Goal: Information Seeking & Learning: Find contact information

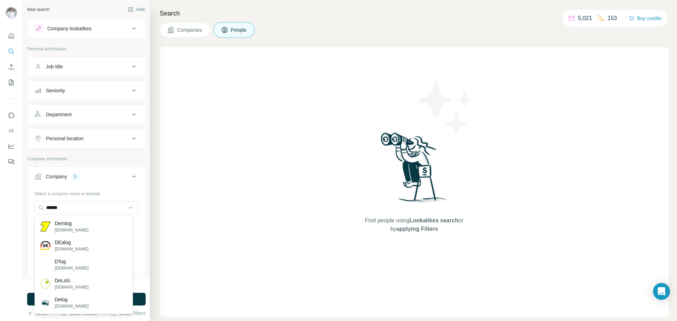
drag, startPoint x: 76, startPoint y: 210, endPoint x: 26, endPoint y: 208, distance: 50.1
click at [26, 208] on div "New search Hide Company lookalikes Personal information Job title Seniority Dep…" at bounding box center [86, 139] width 127 height 278
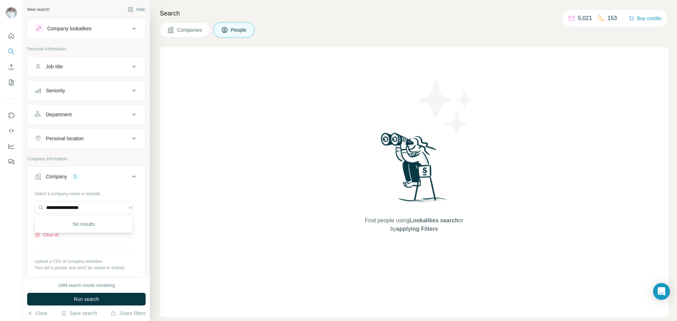
drag, startPoint x: 87, startPoint y: 208, endPoint x: 137, endPoint y: 216, distance: 50.8
click at [137, 216] on div "**********" at bounding box center [86, 241] width 118 height 107
type input "**********"
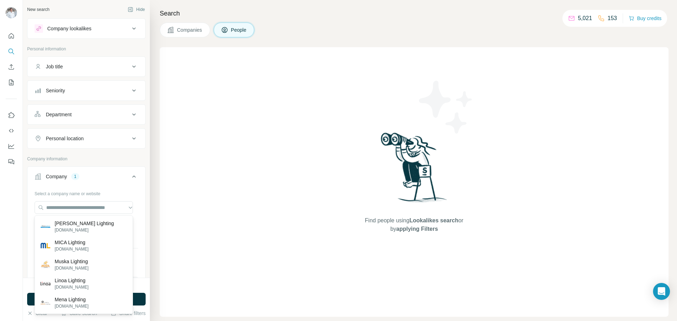
click at [184, 33] on span "Companies" at bounding box center [190, 29] width 26 height 7
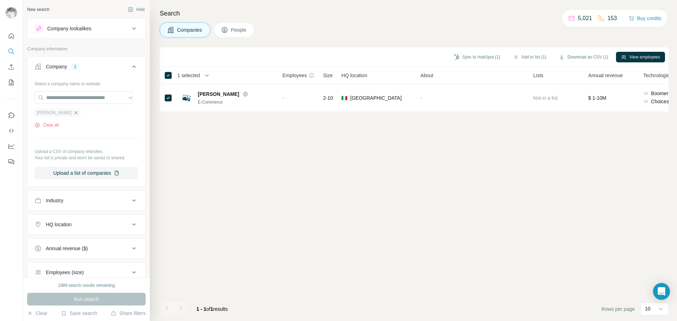
click at [73, 111] on icon "button" at bounding box center [76, 113] width 6 height 6
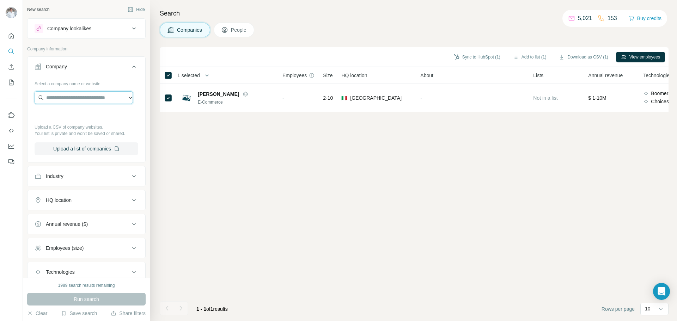
click at [60, 102] on input "text" at bounding box center [84, 97] width 98 height 13
paste input "**********"
click at [69, 97] on input "**********" at bounding box center [84, 97] width 98 height 13
click at [68, 97] on input "**********" at bounding box center [84, 97] width 98 height 13
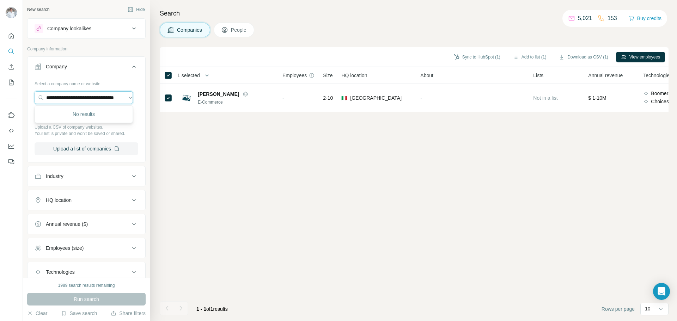
scroll to position [0, 0]
drag, startPoint x: 68, startPoint y: 97, endPoint x: 4, endPoint y: 100, distance: 64.2
click at [4, 100] on div "**********" at bounding box center [338, 160] width 677 height 321
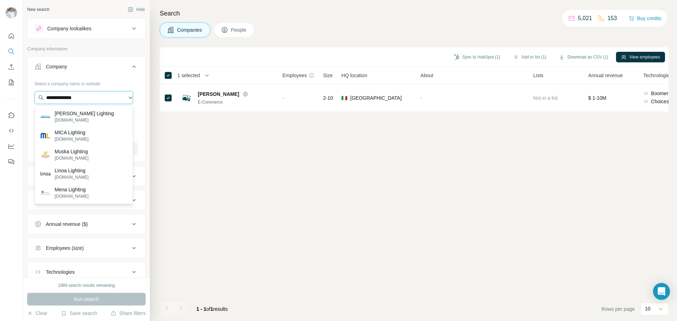
drag, startPoint x: 84, startPoint y: 100, endPoint x: 63, endPoint y: 101, distance: 20.8
click at [63, 101] on input "**********" at bounding box center [84, 97] width 98 height 13
type input "*****"
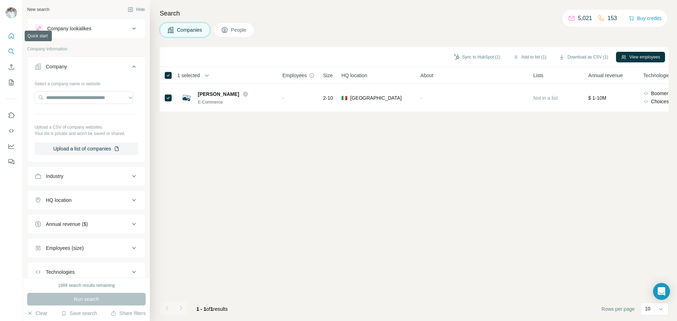
click at [11, 34] on icon "Quick start" at bounding box center [11, 35] width 5 height 5
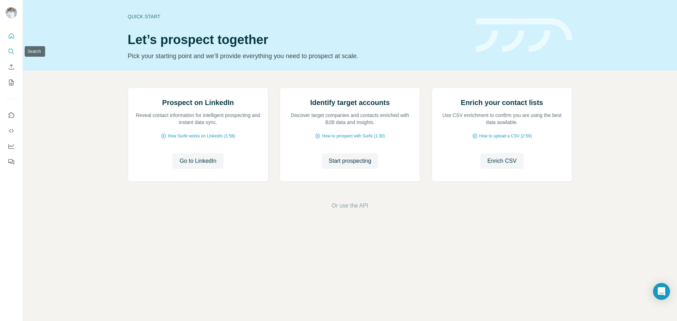
click at [12, 49] on icon "Search" at bounding box center [10, 51] width 5 height 5
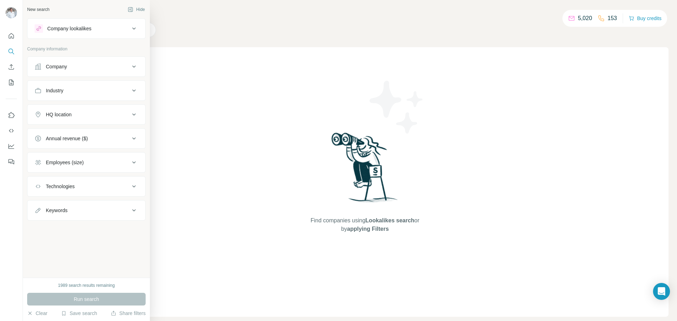
click at [56, 68] on div "Company" at bounding box center [56, 66] width 21 height 7
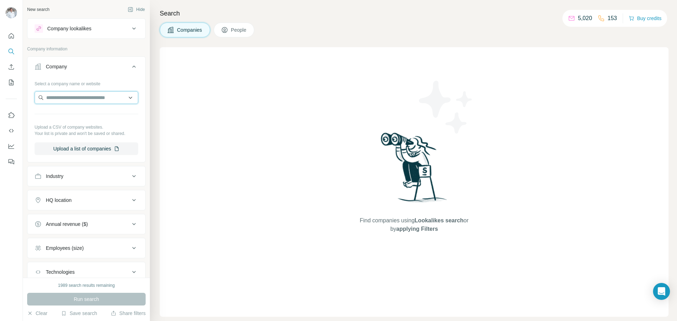
click at [56, 95] on input "text" at bounding box center [87, 97] width 104 height 13
paste input "**********"
drag, startPoint x: 66, startPoint y: 97, endPoint x: 16, endPoint y: 100, distance: 50.5
click at [16, 100] on div "**********" at bounding box center [338, 160] width 677 height 321
type input "**********"
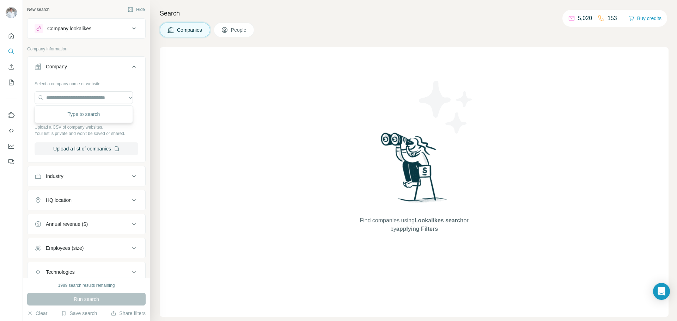
click at [76, 117] on div "Type to search" at bounding box center [83, 114] width 95 height 14
click at [71, 98] on input "text" at bounding box center [84, 97] width 98 height 13
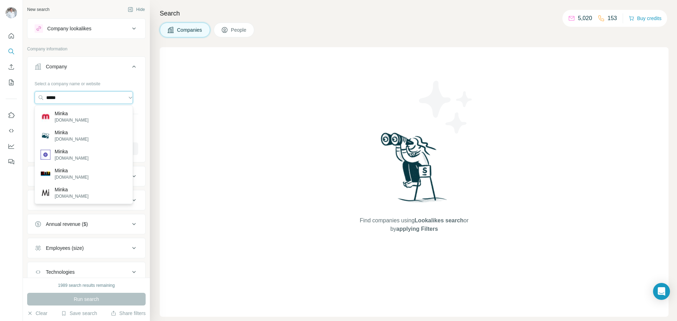
drag, startPoint x: 70, startPoint y: 99, endPoint x: 10, endPoint y: 99, distance: 60.3
click at [10, 99] on div "New search Hide Company lookalikes Company information Company Select a company…" at bounding box center [338, 160] width 677 height 321
paste input "**********"
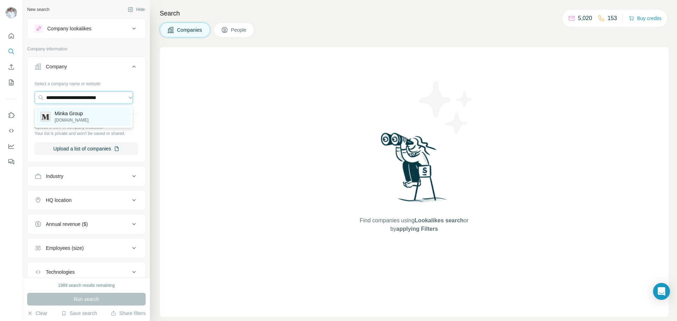
type input "**********"
click at [71, 116] on p "Minka Group" at bounding box center [72, 113] width 34 height 7
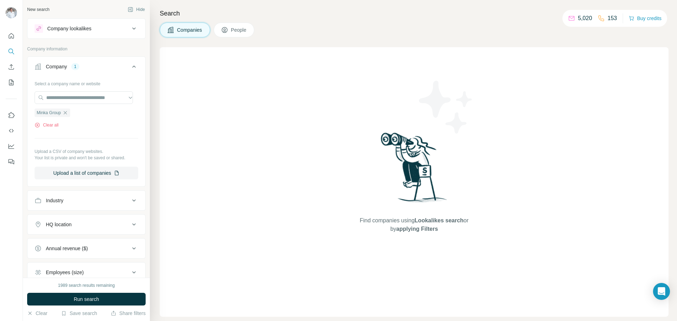
scroll to position [0, 0]
click at [91, 298] on span "Run search" at bounding box center [86, 299] width 25 height 7
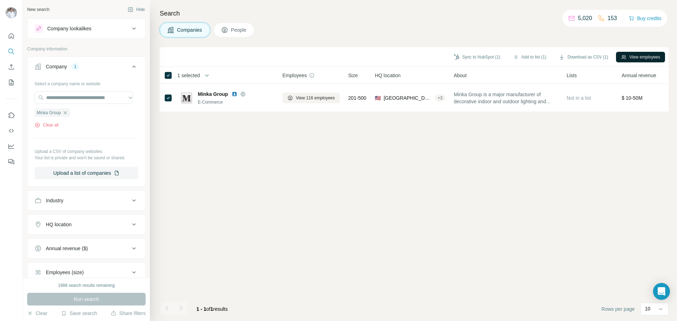
click at [627, 56] on button "View employees" at bounding box center [640, 57] width 49 height 11
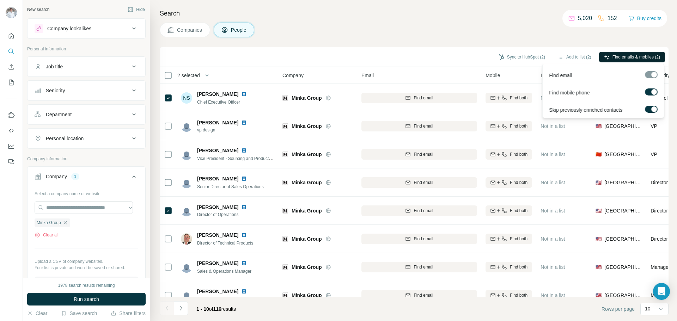
click at [617, 59] on span "Find emails & mobiles (2)" at bounding box center [636, 57] width 48 height 6
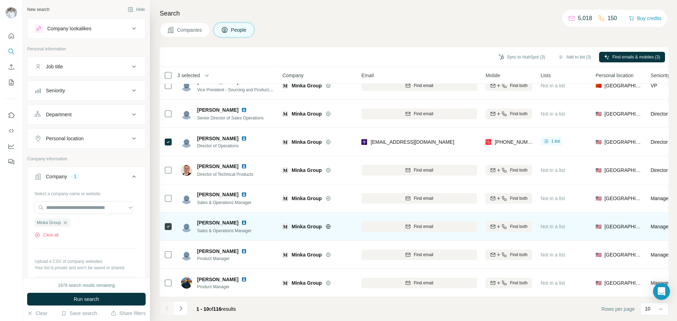
scroll to position [72, 0]
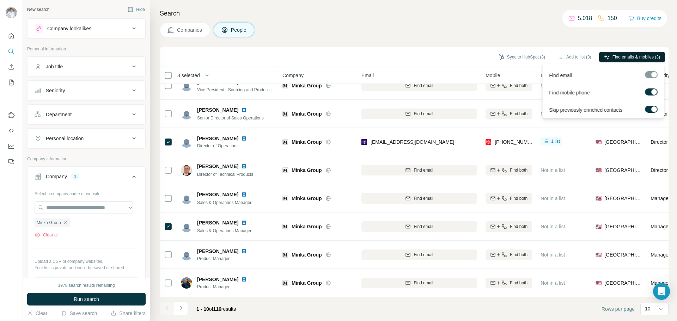
click at [619, 57] on span "Find emails & mobiles (3)" at bounding box center [636, 57] width 48 height 6
click at [629, 57] on span "Find emails & mobiles (3)" at bounding box center [636, 57] width 48 height 6
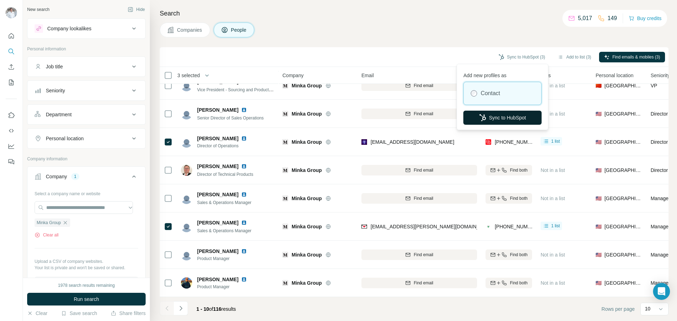
click at [495, 118] on button "Sync to HubSpot" at bounding box center [502, 118] width 78 height 14
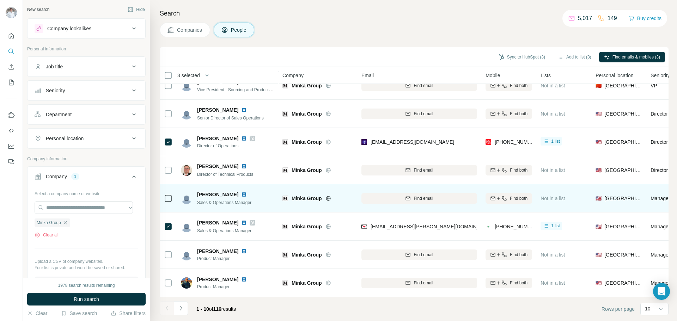
scroll to position [0, 0]
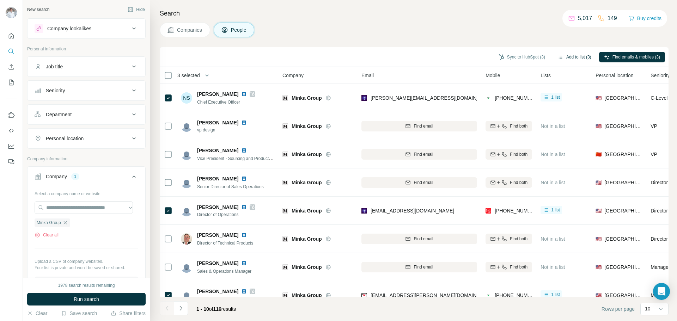
click at [569, 57] on button "Add to list (3)" at bounding box center [574, 57] width 43 height 11
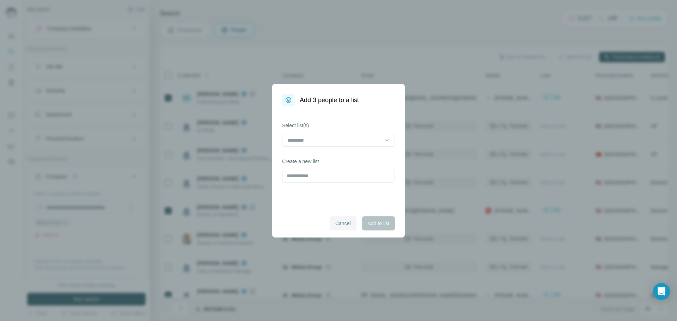
click at [339, 226] on span "Cancel" at bounding box center [343, 223] width 16 height 7
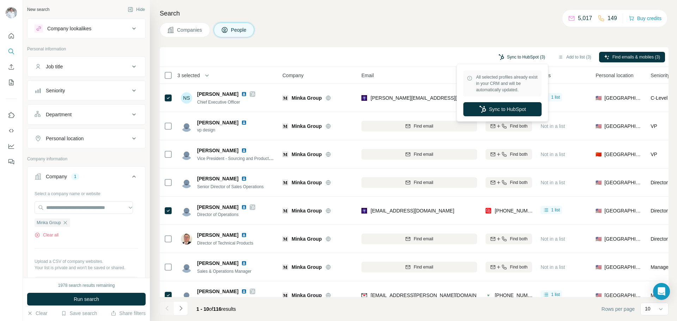
click at [527, 55] on button "Sync to HubSpot (3)" at bounding box center [521, 57] width 56 height 11
click at [492, 108] on button "Sync to HubSpot" at bounding box center [502, 109] width 78 height 14
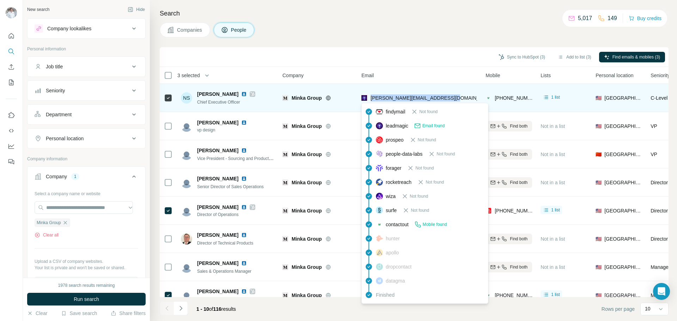
drag, startPoint x: 447, startPoint y: 98, endPoint x: 370, endPoint y: 99, distance: 77.2
click at [370, 99] on div "[PERSON_NAME][EMAIL_ADDRESS][DOMAIN_NAME]" at bounding box center [419, 97] width 116 height 19
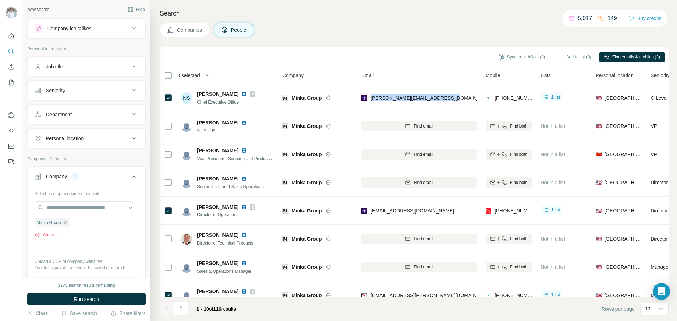
copy span "[PERSON_NAME][EMAIL_ADDRESS][DOMAIN_NAME]"
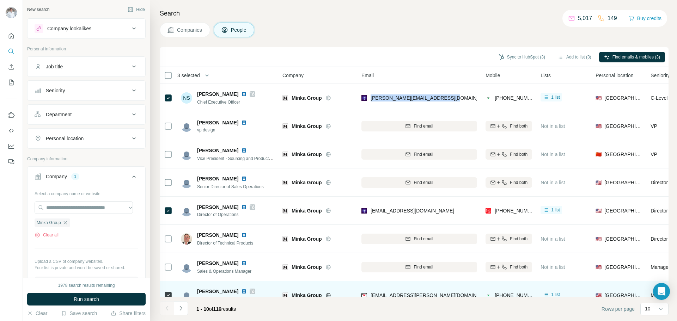
scroll to position [35, 0]
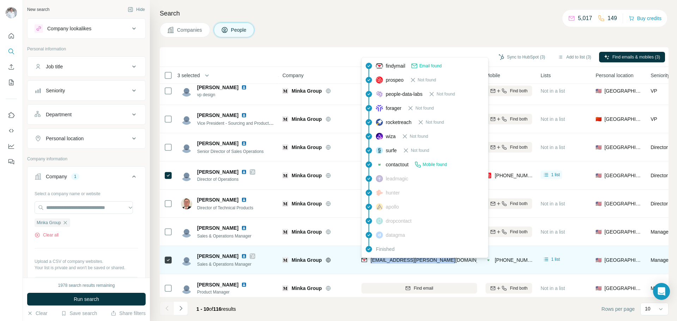
drag, startPoint x: 446, startPoint y: 259, endPoint x: 371, endPoint y: 261, distance: 75.5
click at [371, 261] on div "[EMAIL_ADDRESS][PERSON_NAME][DOMAIN_NAME]" at bounding box center [419, 259] width 116 height 19
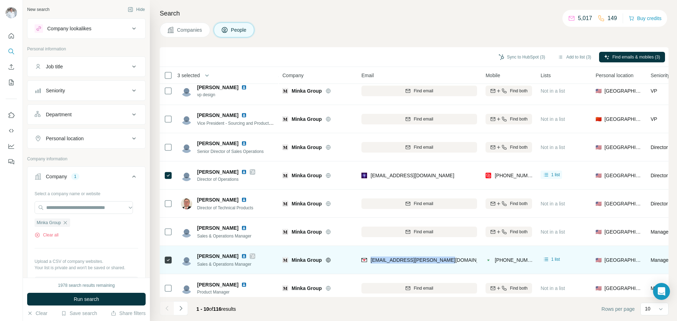
copy span "[EMAIL_ADDRESS][PERSON_NAME][DOMAIN_NAME]"
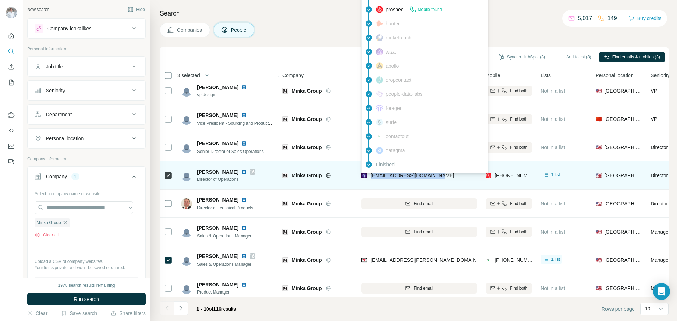
drag, startPoint x: 435, startPoint y: 177, endPoint x: 372, endPoint y: 177, distance: 63.1
click at [372, 177] on div "[EMAIL_ADDRESS][DOMAIN_NAME]" at bounding box center [419, 175] width 116 height 19
copy span "[EMAIL_ADDRESS][DOMAIN_NAME]"
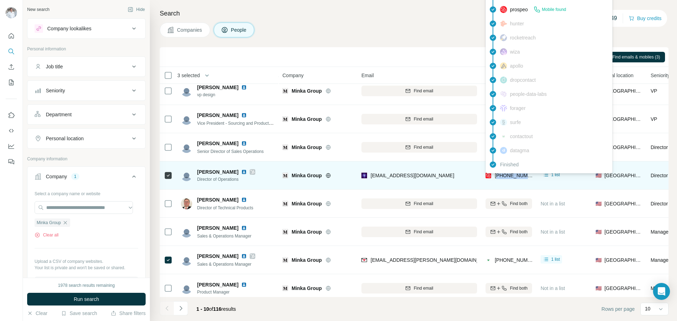
drag, startPoint x: 530, startPoint y: 176, endPoint x: 498, endPoint y: 177, distance: 31.4
click at [498, 177] on div "[PHONE_NUMBER]" at bounding box center [508, 175] width 47 height 19
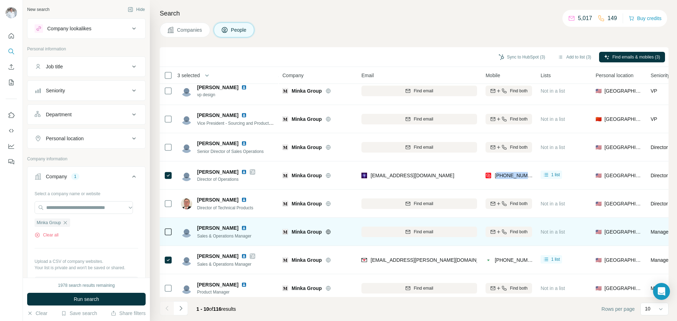
copy span "19518979123"
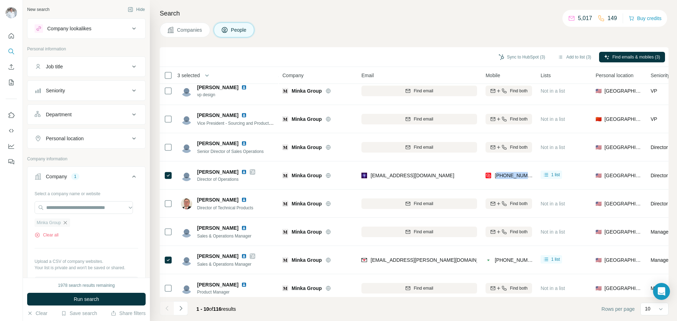
click at [65, 223] on icon "button" at bounding box center [65, 223] width 6 height 6
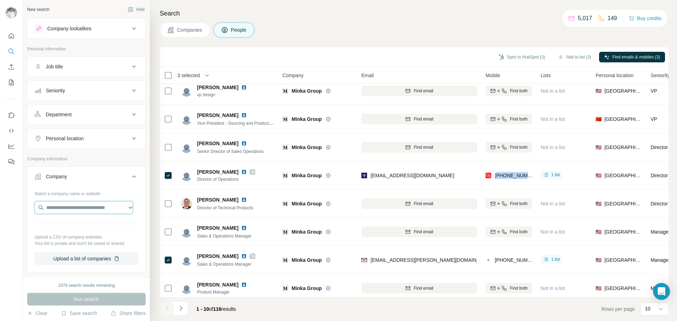
click at [56, 207] on input "text" at bounding box center [84, 207] width 98 height 13
paste input "**********"
type input "**********"
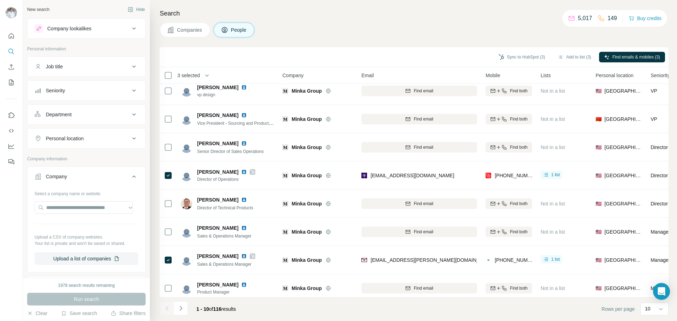
click at [191, 27] on span "Companies" at bounding box center [190, 29] width 26 height 7
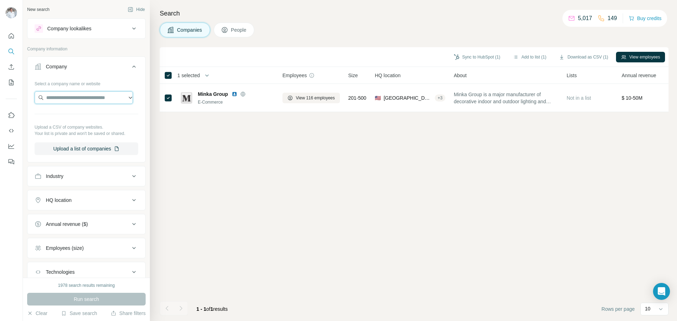
click at [73, 98] on input "text" at bounding box center [84, 97] width 98 height 13
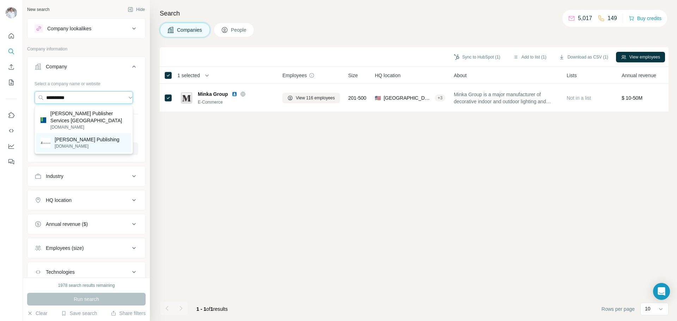
type input "**********"
click at [74, 136] on p "[PERSON_NAME] Publishing" at bounding box center [87, 139] width 65 height 7
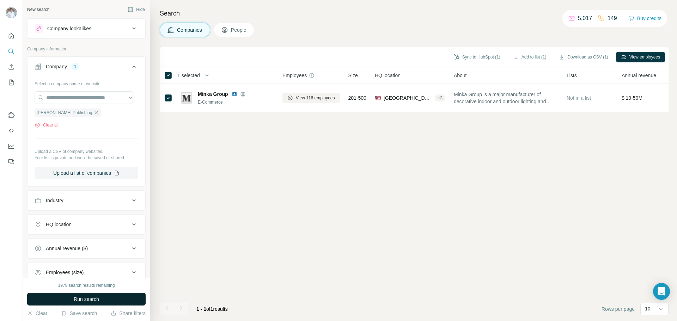
click at [82, 294] on button "Run search" at bounding box center [86, 299] width 118 height 13
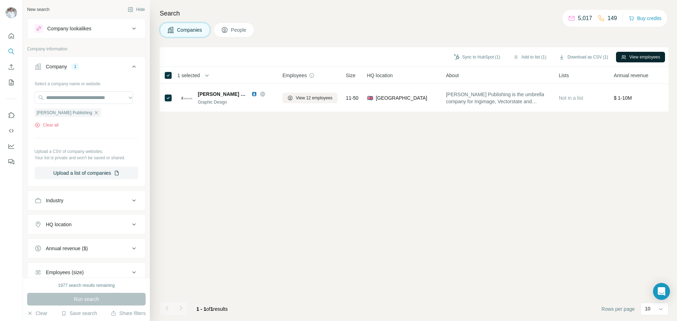
click at [630, 56] on button "View employees" at bounding box center [640, 57] width 49 height 11
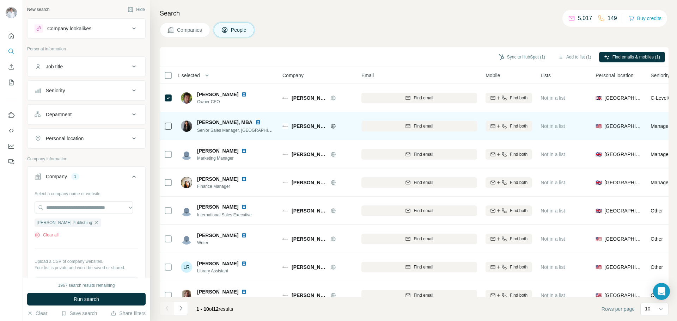
click at [334, 125] on icon at bounding box center [333, 126] width 2 height 5
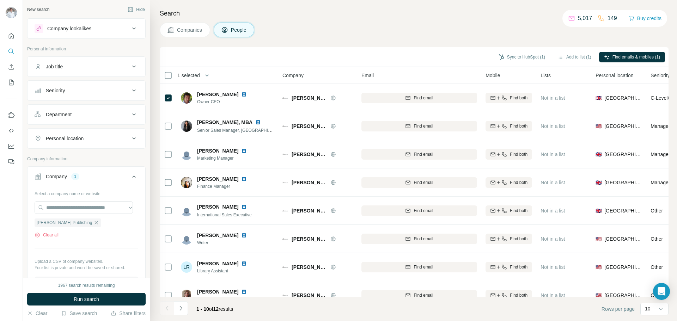
click at [197, 34] on button "Companies" at bounding box center [185, 30] width 50 height 15
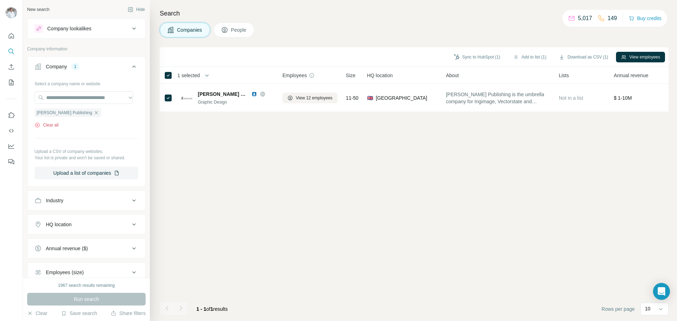
click at [53, 126] on button "Clear all" at bounding box center [47, 125] width 24 height 6
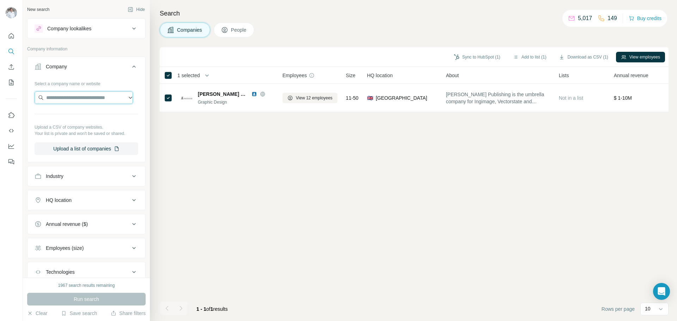
click at [55, 96] on input "text" at bounding box center [84, 97] width 98 height 13
paste input "**********"
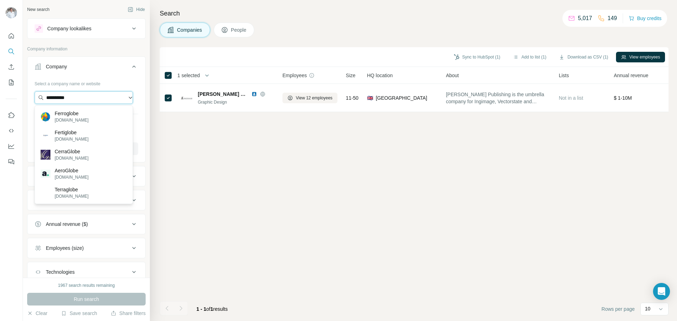
type input "**********"
click at [64, 123] on div "Ferroglobe [DOMAIN_NAME]" at bounding box center [83, 116] width 95 height 19
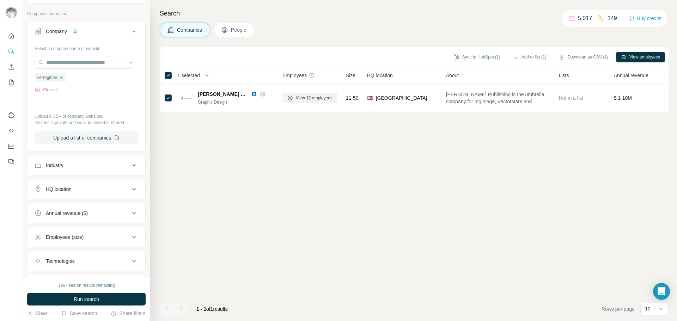
scroll to position [73, 0]
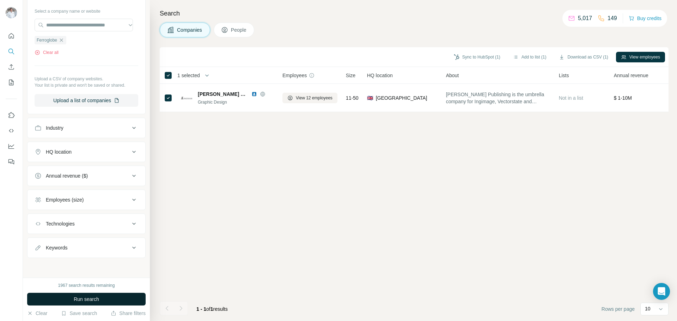
click at [92, 300] on span "Run search" at bounding box center [86, 299] width 25 height 7
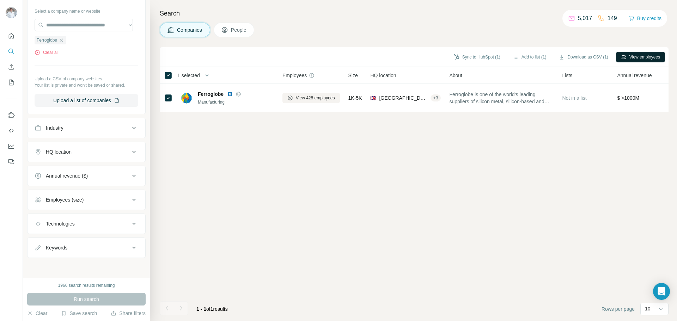
click at [636, 58] on button "View employees" at bounding box center [640, 57] width 49 height 11
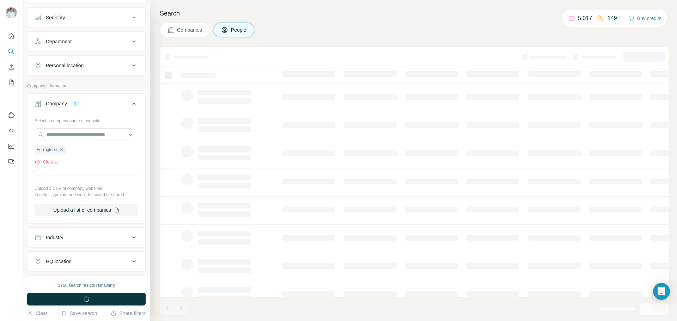
scroll to position [183, 0]
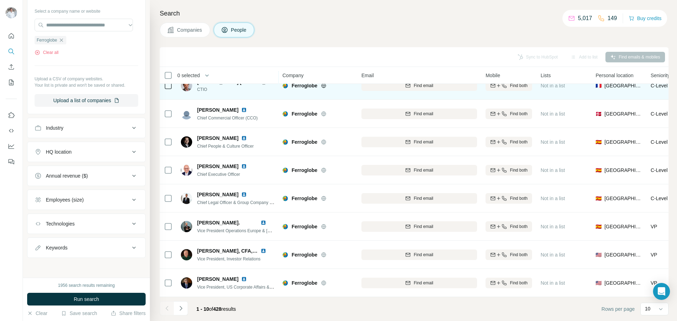
scroll to position [72, 0]
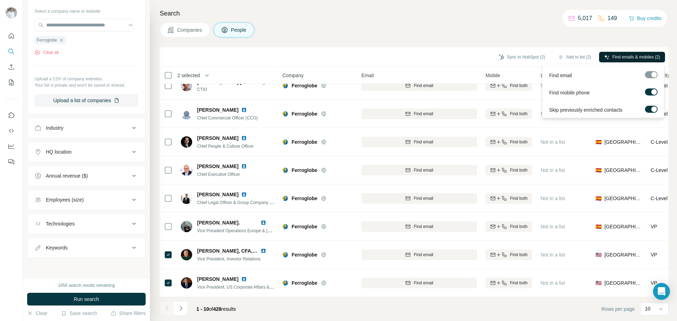
click at [619, 57] on span "Find emails & mobiles (2)" at bounding box center [636, 57] width 48 height 6
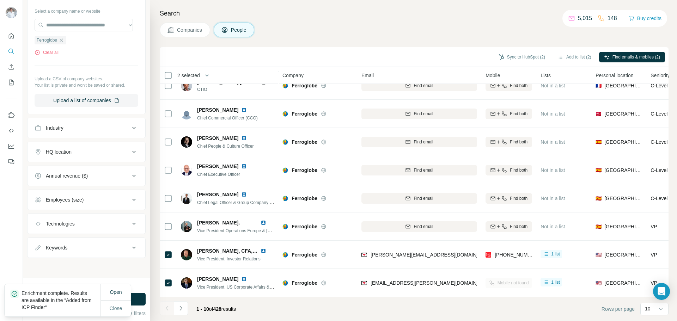
click at [193, 31] on span "Companies" at bounding box center [190, 29] width 26 height 7
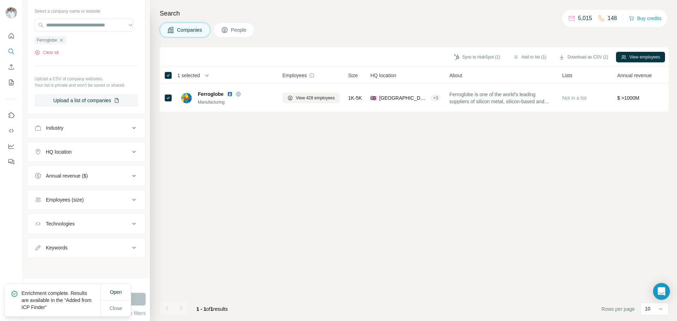
scroll to position [0, 0]
click at [63, 41] on icon "button" at bounding box center [61, 39] width 3 height 3
click at [55, 50] on input "text" at bounding box center [84, 49] width 98 height 13
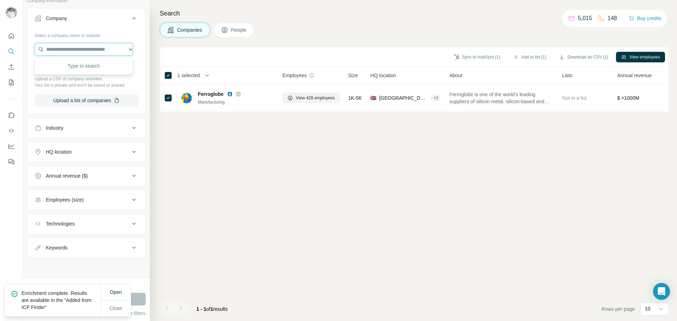
paste input "**********"
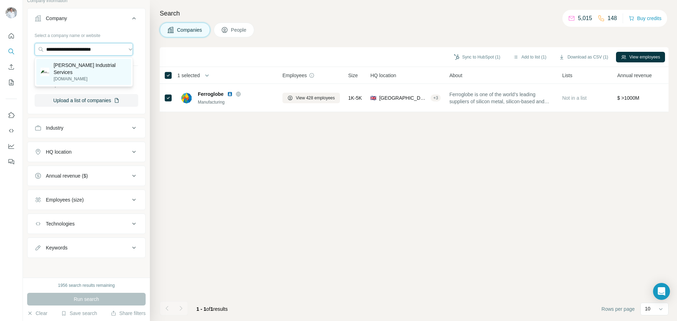
type input "**********"
click at [75, 76] on p "[DOMAIN_NAME]" at bounding box center [90, 79] width 73 height 6
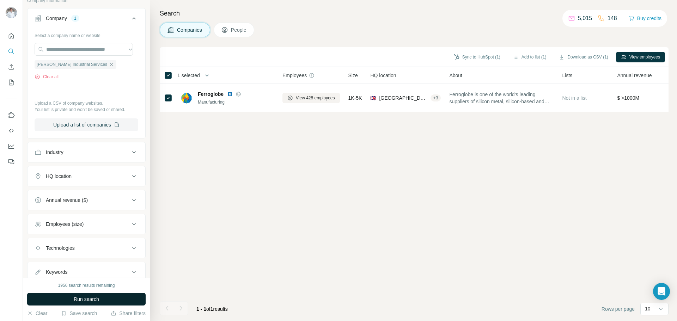
click at [93, 301] on span "Run search" at bounding box center [86, 299] width 25 height 7
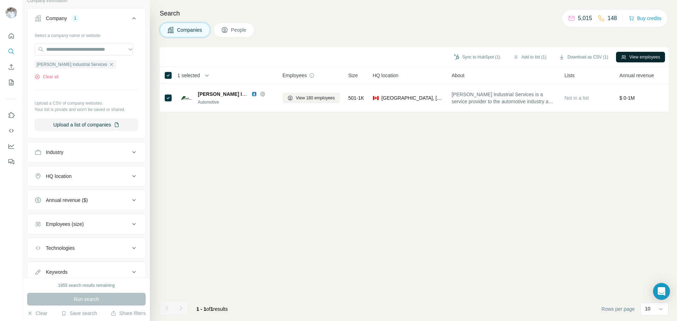
click at [628, 57] on button "View employees" at bounding box center [640, 57] width 49 height 11
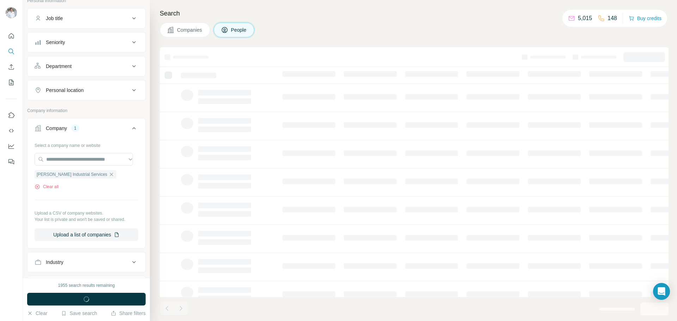
scroll to position [158, 0]
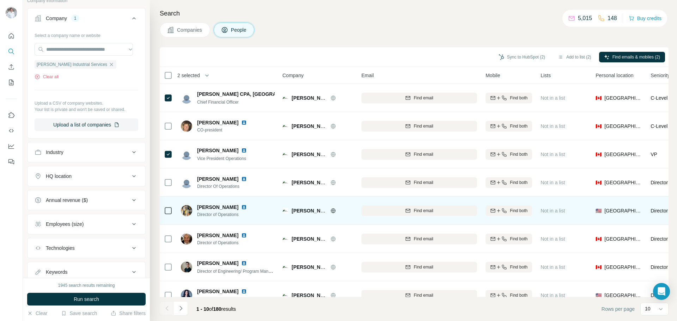
click at [172, 210] on icon at bounding box center [168, 211] width 8 height 8
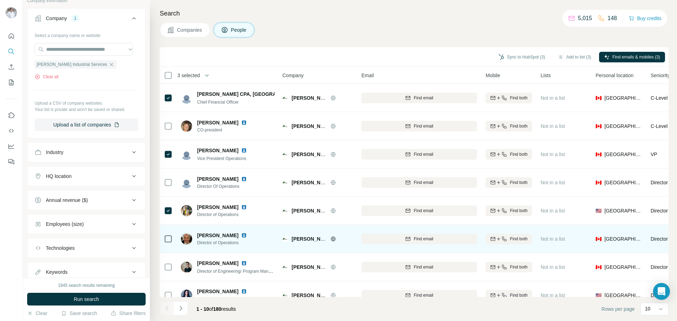
click at [172, 241] on icon at bounding box center [168, 239] width 8 height 8
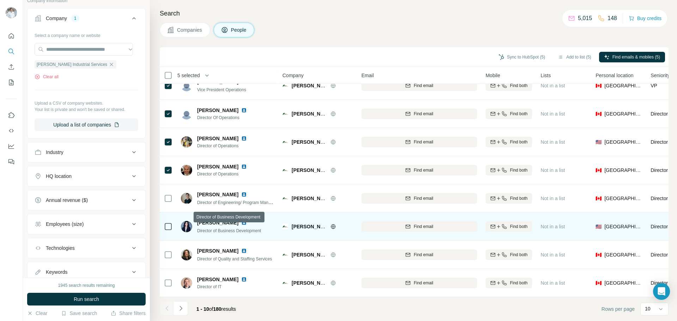
scroll to position [72, 0]
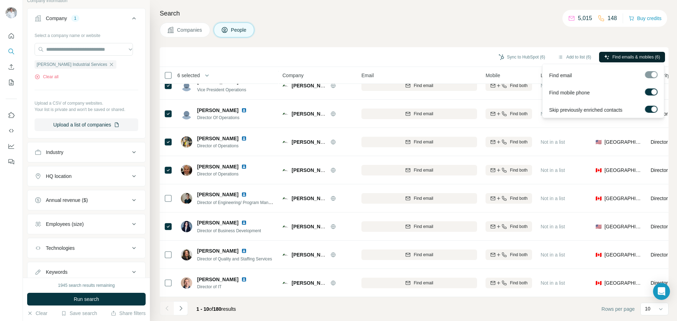
click at [626, 57] on span "Find emails & mobiles (6)" at bounding box center [636, 57] width 48 height 6
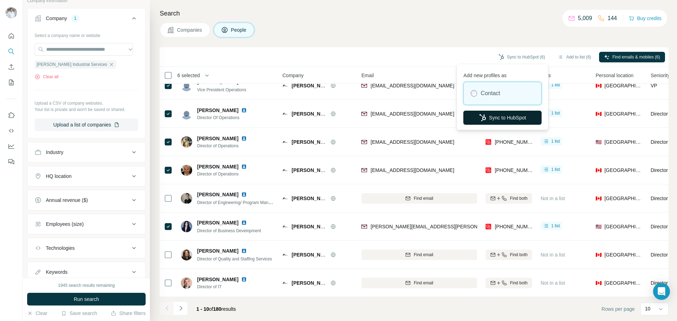
click at [505, 119] on button "Sync to HubSpot" at bounding box center [502, 118] width 78 height 14
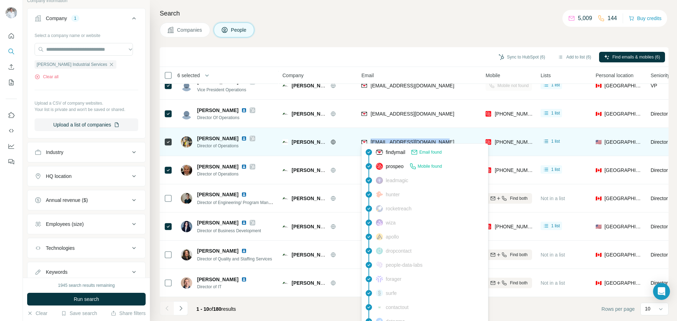
drag, startPoint x: 442, startPoint y: 138, endPoint x: 371, endPoint y: 140, distance: 71.2
click at [371, 140] on div "[EMAIL_ADDRESS][DOMAIN_NAME]" at bounding box center [419, 141] width 116 height 19
copy span "[EMAIL_ADDRESS][DOMAIN_NAME]"
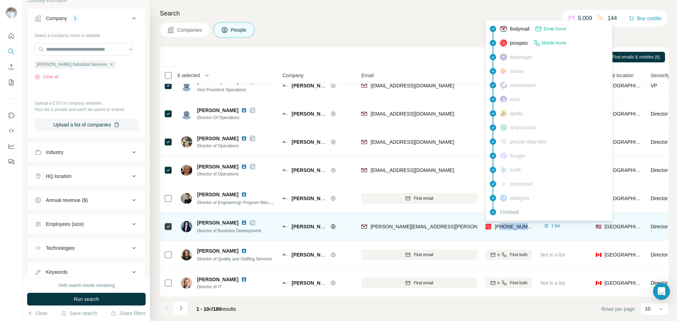
drag, startPoint x: 500, startPoint y: 224, endPoint x: 528, endPoint y: 224, distance: 28.2
click at [528, 224] on span "[PHONE_NUMBER]" at bounding box center [516, 227] width 44 height 6
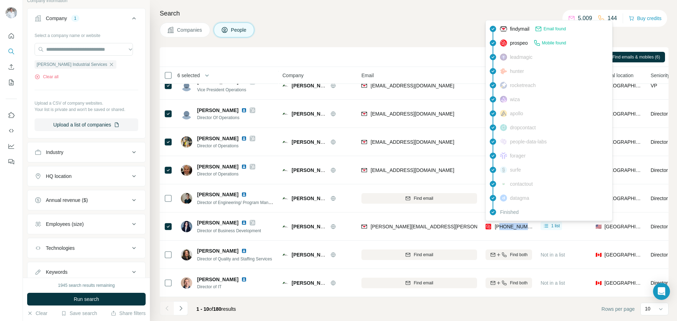
copy span "5199901207"
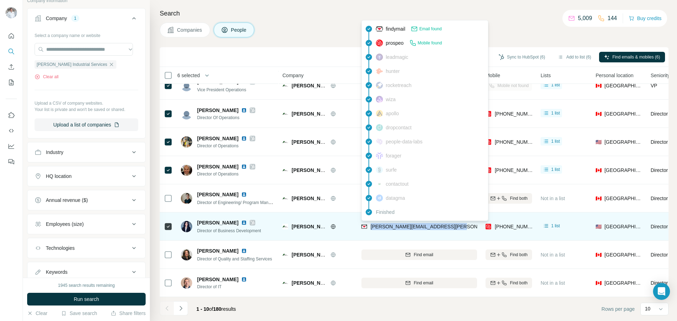
drag, startPoint x: 452, startPoint y: 223, endPoint x: 369, endPoint y: 223, distance: 83.5
click at [369, 223] on div "[PERSON_NAME][EMAIL_ADDRESS][PERSON_NAME][DOMAIN_NAME]" at bounding box center [419, 226] width 116 height 19
copy span "[PERSON_NAME][EMAIL_ADDRESS][PERSON_NAME][DOMAIN_NAME]"
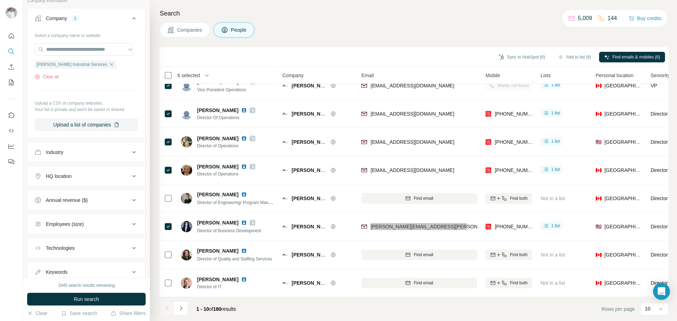
scroll to position [0, 0]
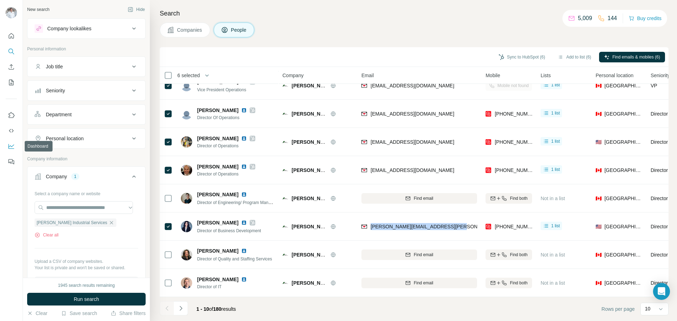
click at [13, 148] on icon "Dashboard" at bounding box center [11, 146] width 7 height 7
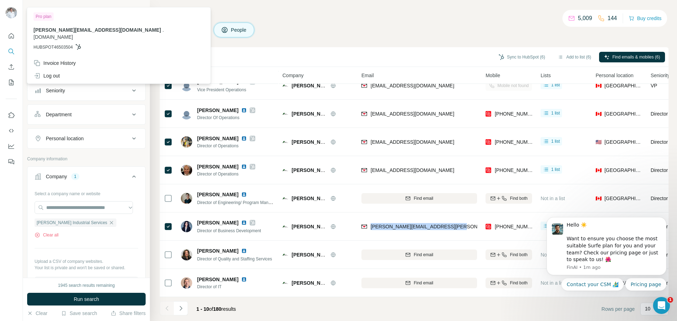
click at [10, 13] on img at bounding box center [11, 12] width 11 height 11
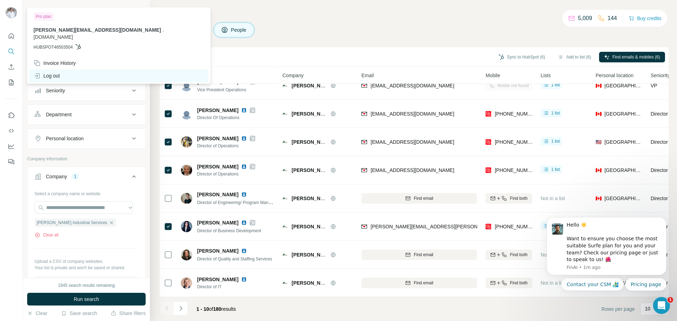
click at [51, 72] on div "Log out" at bounding box center [46, 75] width 26 height 7
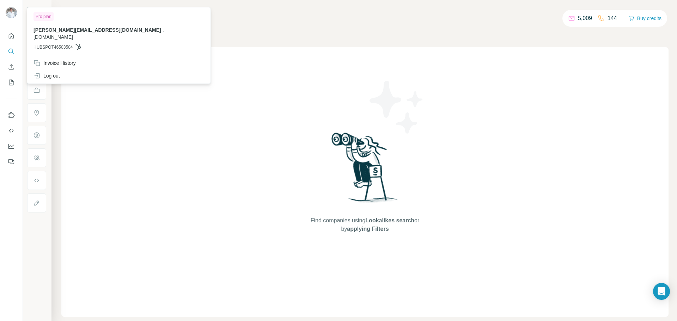
click at [11, 14] on img at bounding box center [11, 12] width 11 height 11
click at [51, 72] on div "Log out" at bounding box center [46, 75] width 26 height 7
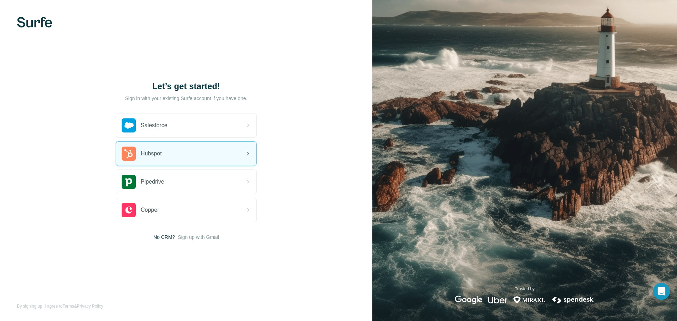
click at [164, 161] on div "Hubspot" at bounding box center [186, 154] width 140 height 24
click at [176, 156] on div "Hubspot" at bounding box center [186, 154] width 140 height 24
click at [166, 158] on div "Hubspot" at bounding box center [186, 154] width 140 height 24
click at [162, 156] on span "Hubspot" at bounding box center [151, 153] width 21 height 8
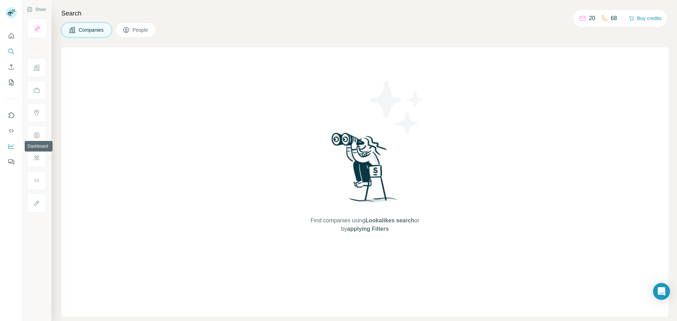
click at [12, 147] on icon "Dashboard" at bounding box center [11, 146] width 7 height 7
click at [12, 37] on icon "Quick start" at bounding box center [11, 35] width 5 height 5
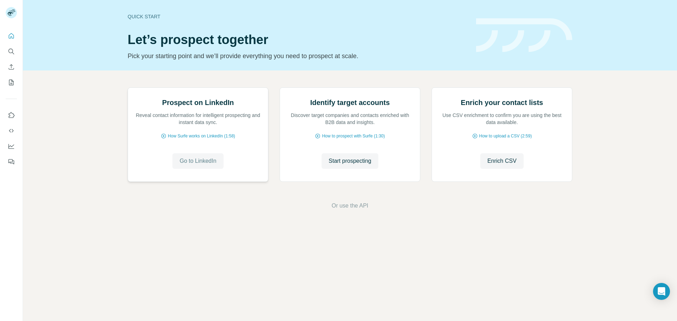
click at [197, 165] on span "Go to LinkedIn" at bounding box center [197, 161] width 37 height 8
click at [9, 53] on icon "Search" at bounding box center [10, 51] width 5 height 5
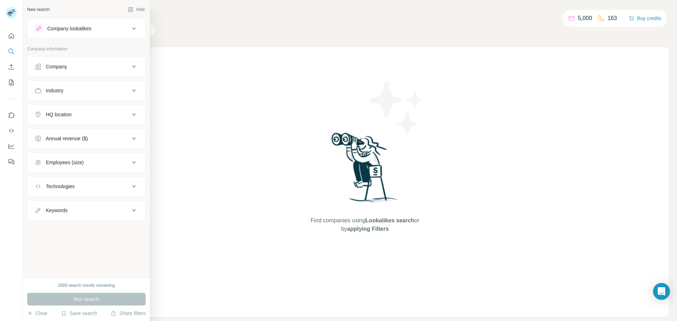
click at [58, 69] on div "Company" at bounding box center [56, 66] width 21 height 7
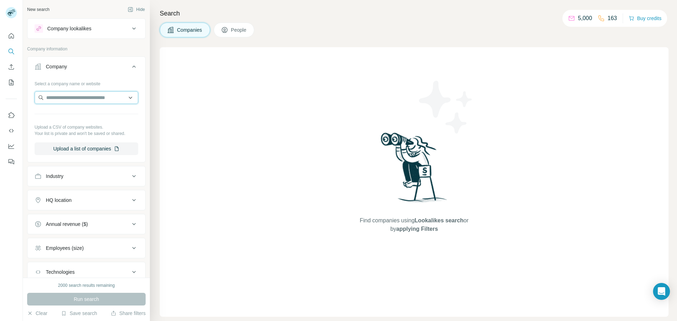
click at [60, 97] on input "text" at bounding box center [87, 97] width 104 height 13
paste input "**********"
type input "**********"
click at [75, 112] on p "Vinaio Imports" at bounding box center [72, 113] width 34 height 7
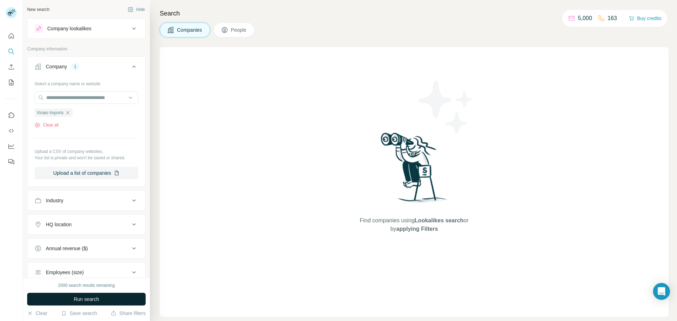
click at [92, 300] on span "Run search" at bounding box center [86, 299] width 25 height 7
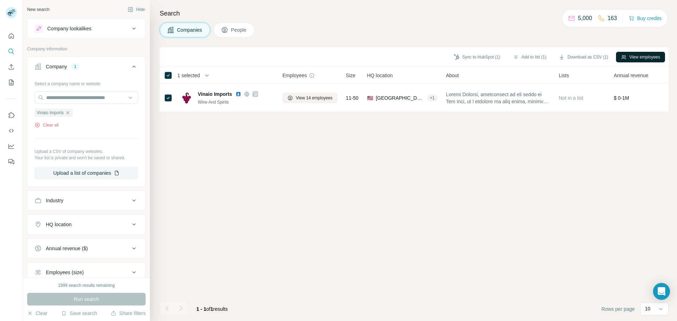
click at [638, 55] on button "View employees" at bounding box center [640, 57] width 49 height 11
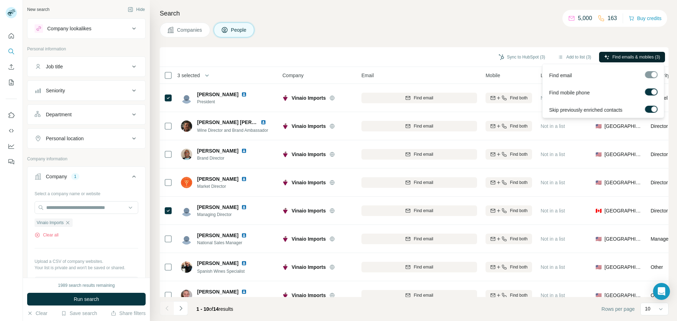
click at [617, 57] on span "Find emails & mobiles (3)" at bounding box center [636, 57] width 48 height 6
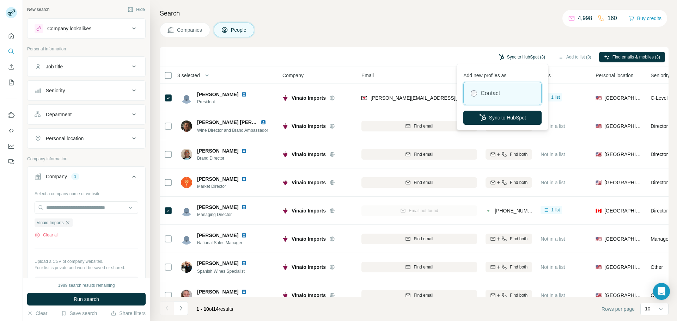
click at [503, 54] on button "Sync to HubSpot (3)" at bounding box center [521, 57] width 56 height 11
click at [500, 118] on button "Sync to HubSpot" at bounding box center [502, 118] width 78 height 14
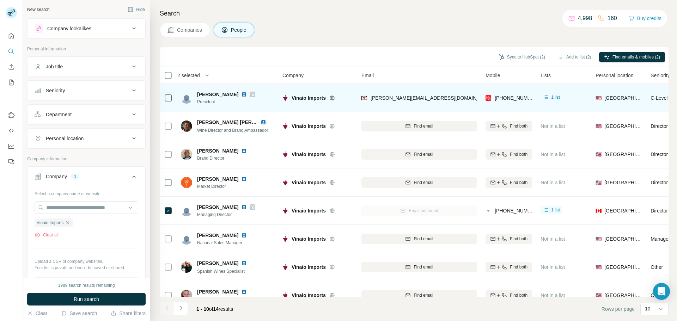
click at [164, 99] on icon at bounding box center [168, 98] width 8 height 8
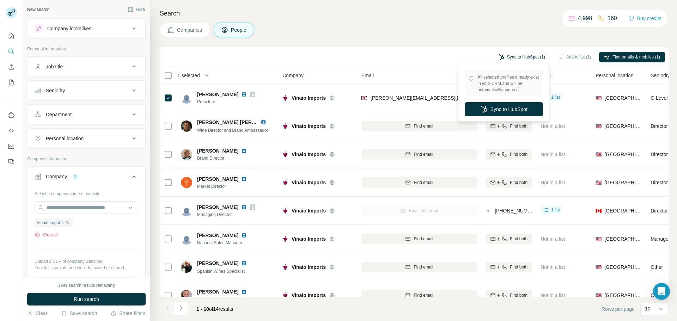
click at [527, 57] on button "Sync to HubSpot (1)" at bounding box center [521, 57] width 56 height 11
click at [520, 104] on button "Sync to HubSpot" at bounding box center [503, 109] width 78 height 14
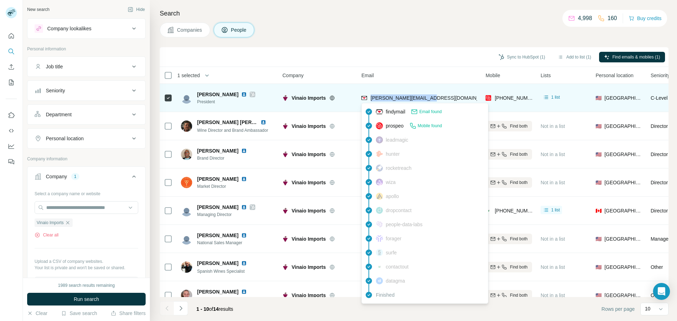
drag, startPoint x: 430, startPoint y: 98, endPoint x: 370, endPoint y: 100, distance: 59.2
click at [370, 100] on div "joan@vinaioimports.com" at bounding box center [419, 97] width 116 height 19
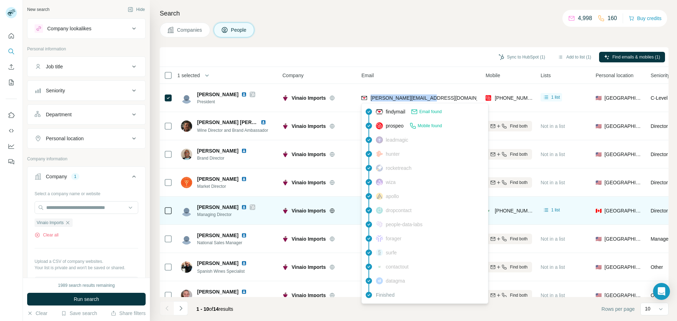
copy span "joan@vinaioimports.com"
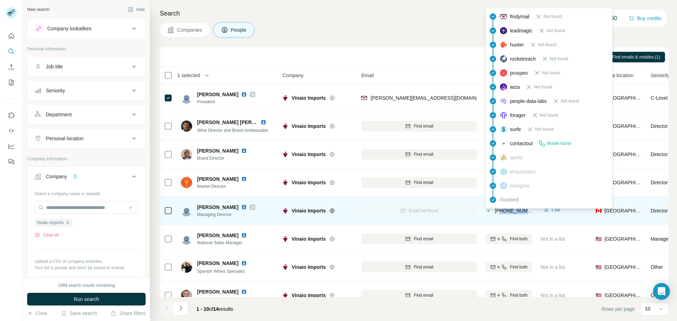
drag, startPoint x: 530, startPoint y: 211, endPoint x: 499, endPoint y: 213, distance: 31.0
click at [499, 213] on div "+12157966854" at bounding box center [508, 210] width 47 height 19
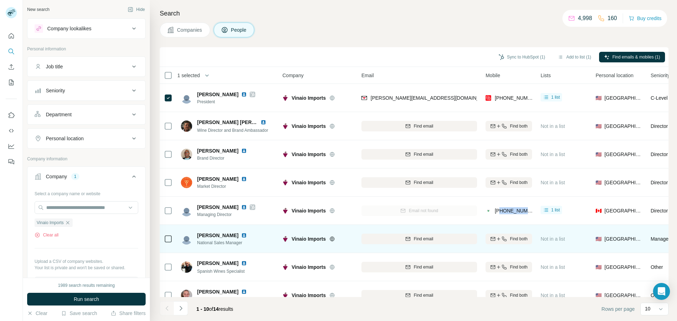
copy span "2157966854"
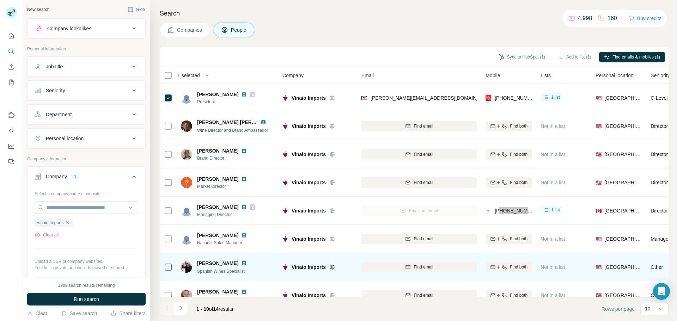
scroll to position [72, 0]
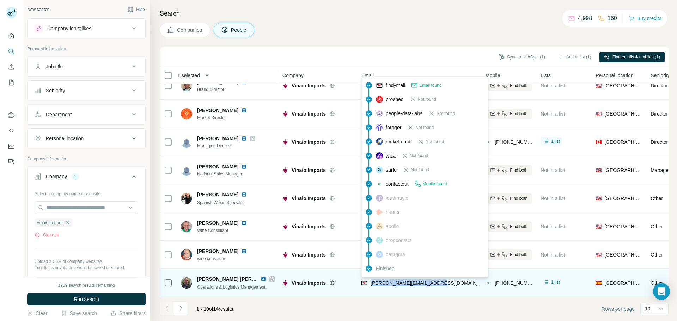
drag, startPoint x: 438, startPoint y: 279, endPoint x: 370, endPoint y: 279, distance: 68.4
click at [370, 279] on div "leandro@vinaioimports.com" at bounding box center [419, 282] width 116 height 19
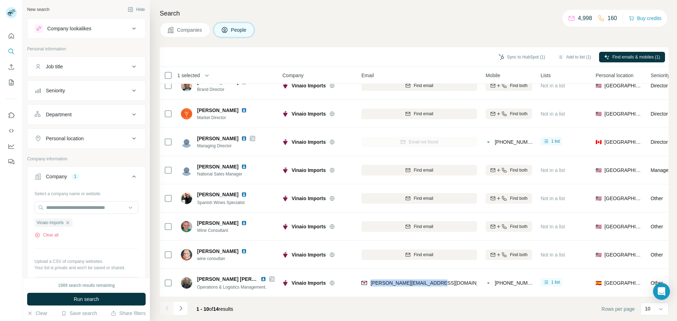
copy span "leandro@vinaioimports.com"
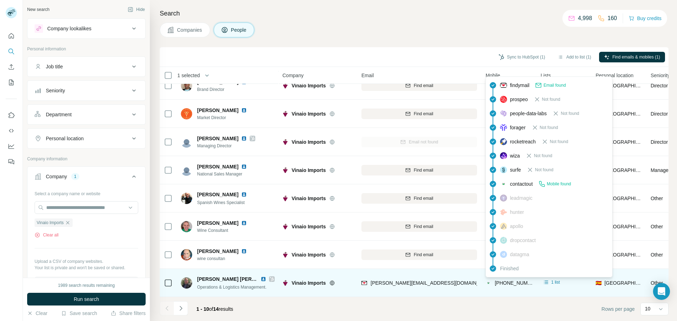
click at [505, 280] on span "+593992143737" at bounding box center [516, 283] width 44 height 6
drag, startPoint x: 497, startPoint y: 279, endPoint x: 529, endPoint y: 281, distance: 32.1
click at [529, 281] on span "+593992143737" at bounding box center [516, 283] width 44 height 6
click at [530, 281] on span "+593992143737" at bounding box center [516, 283] width 44 height 6
drag, startPoint x: 528, startPoint y: 281, endPoint x: 524, endPoint y: 280, distance: 3.5
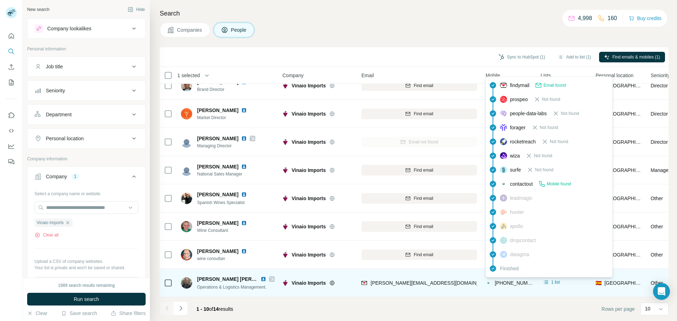
click at [524, 280] on span "+593992143737" at bounding box center [516, 283] width 44 height 6
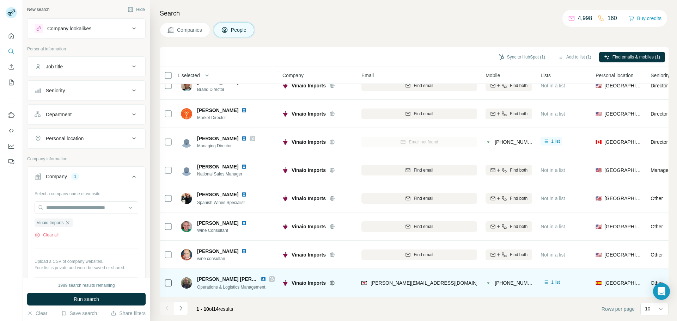
click at [239, 278] on span "Leandro Enrique Casar Vera" at bounding box center [239, 279] width 84 height 6
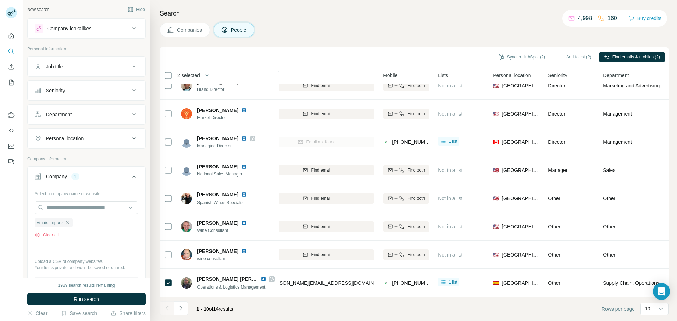
scroll to position [72, 103]
click at [420, 77] on div "Mobile" at bounding box center [405, 75] width 47 height 8
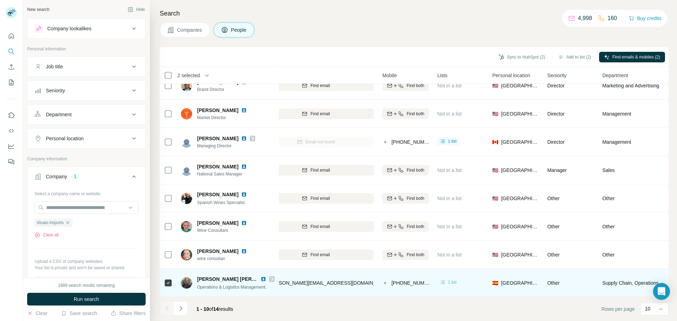
click at [443, 279] on icon at bounding box center [442, 282] width 7 height 7
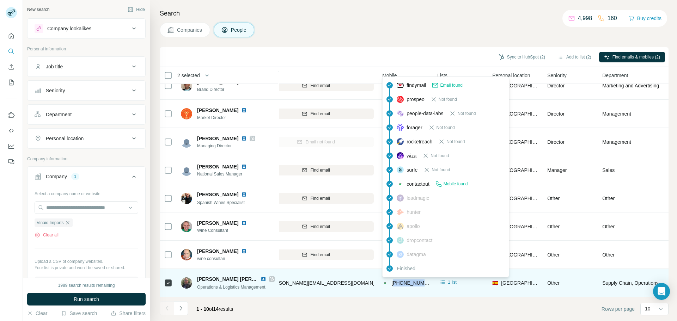
drag, startPoint x: 394, startPoint y: 280, endPoint x: 425, endPoint y: 281, distance: 31.4
click at [425, 281] on span "+593992143737" at bounding box center [413, 283] width 44 height 6
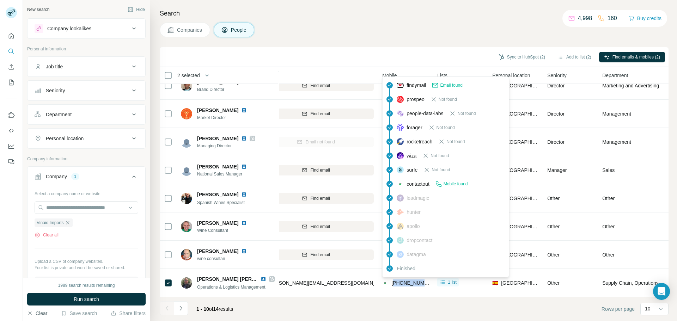
copy span "5939921437"
